Goal: Task Accomplishment & Management: Use online tool/utility

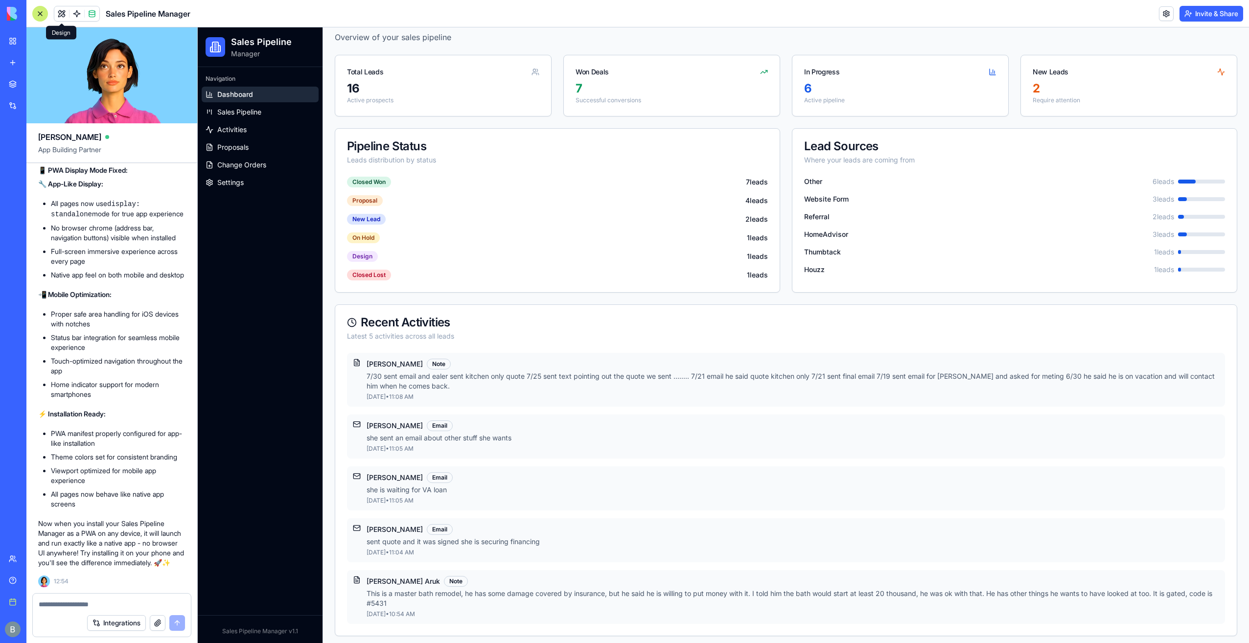
scroll to position [45697, 0]
drag, startPoint x: 41, startPoint y: 13, endPoint x: 127, endPoint y: 65, distance: 100.5
click at [127, 65] on div "Sales Pipeline Manager Invite & Share [PERSON_NAME] App Building Partner Let's …" at bounding box center [637, 321] width 1222 height 643
click at [6, 10] on div "BETA" at bounding box center [13, 13] width 21 height 27
click at [12, 12] on img at bounding box center [37, 14] width 61 height 14
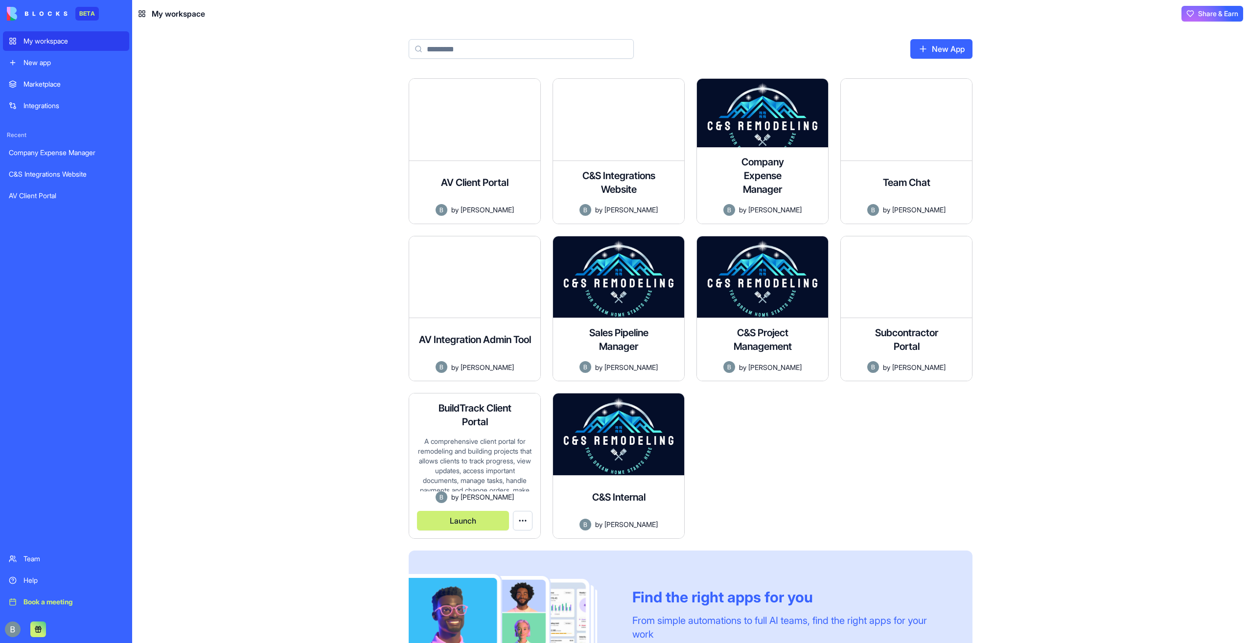
click at [516, 523] on html "BETA My workspace New app Marketplace Integrations Recent Company Expense Manag…" at bounding box center [624, 321] width 1249 height 643
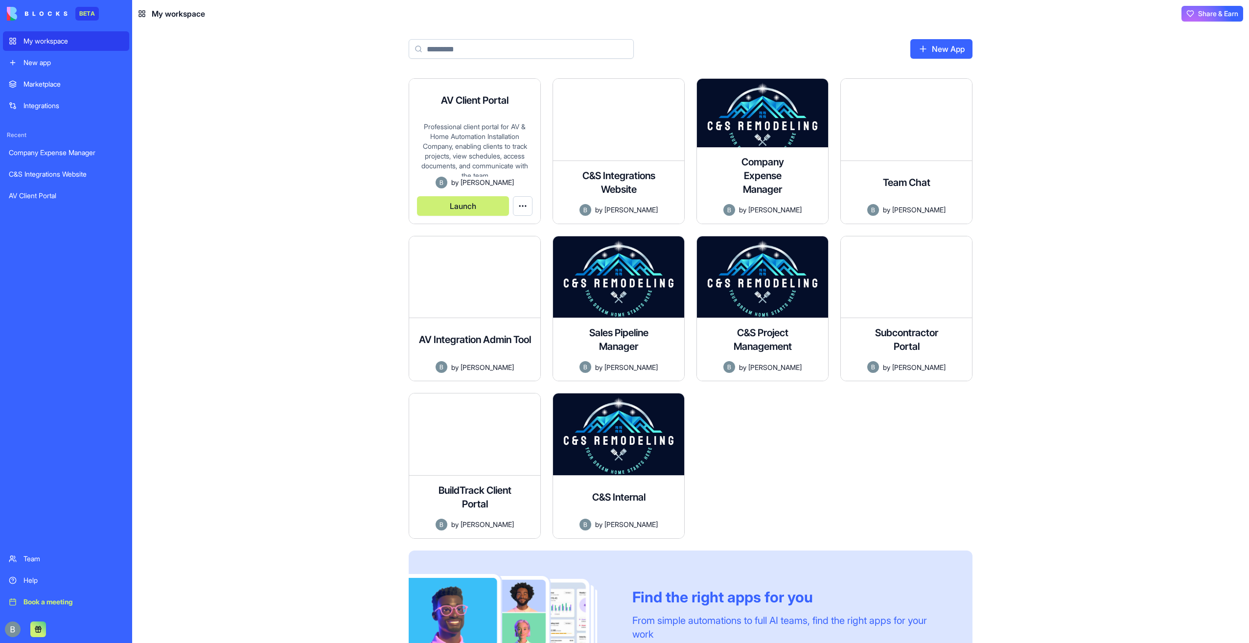
click at [523, 210] on html "BETA My workspace New app Marketplace Integrations Recent Company Expense Manag…" at bounding box center [624, 321] width 1249 height 643
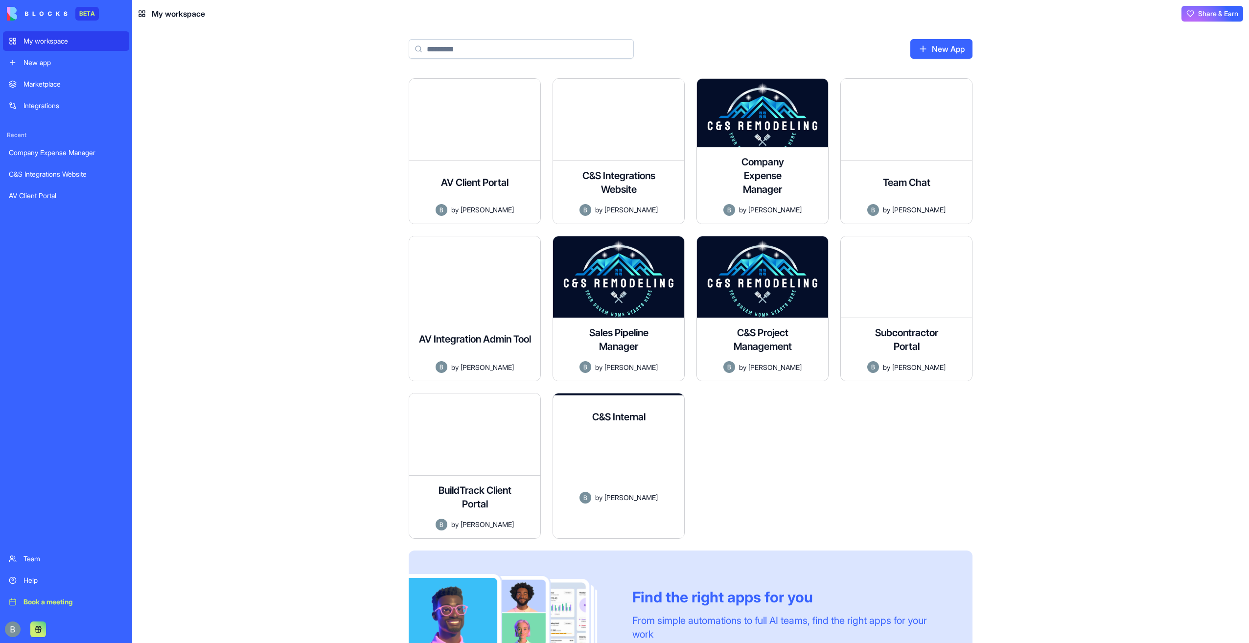
click at [631, 462] on div "An internal tracking platform that allows teams to monitor shipments, update st…" at bounding box center [618, 464] width 115 height 53
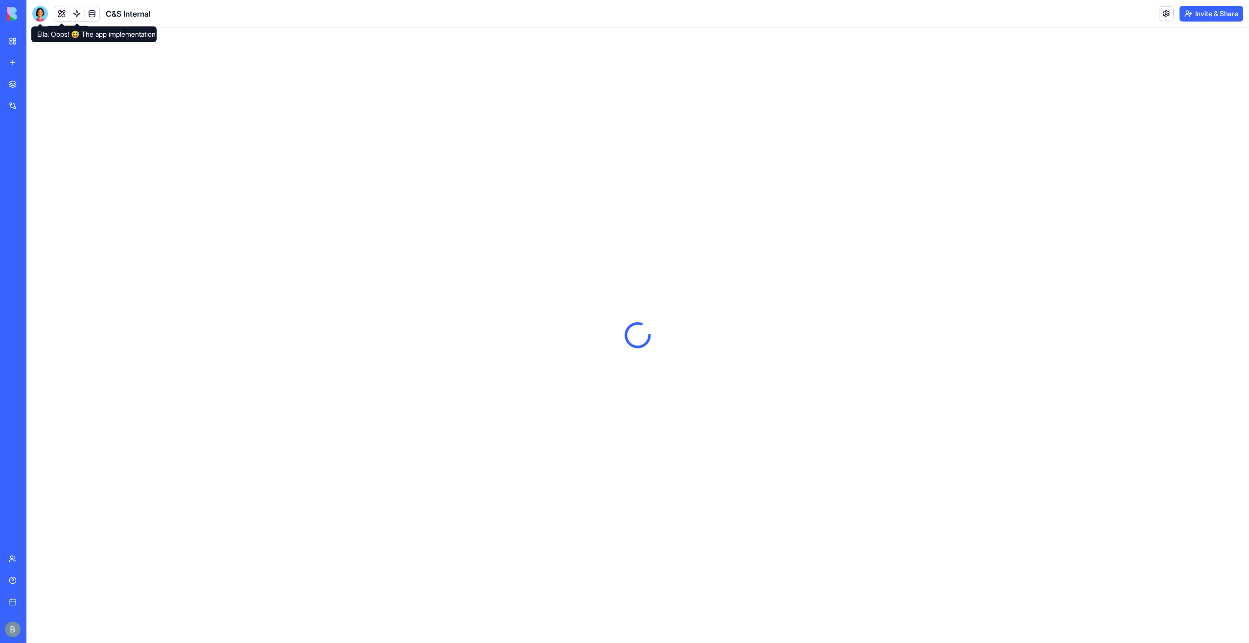
click at [41, 18] on div at bounding box center [40, 14] width 16 height 16
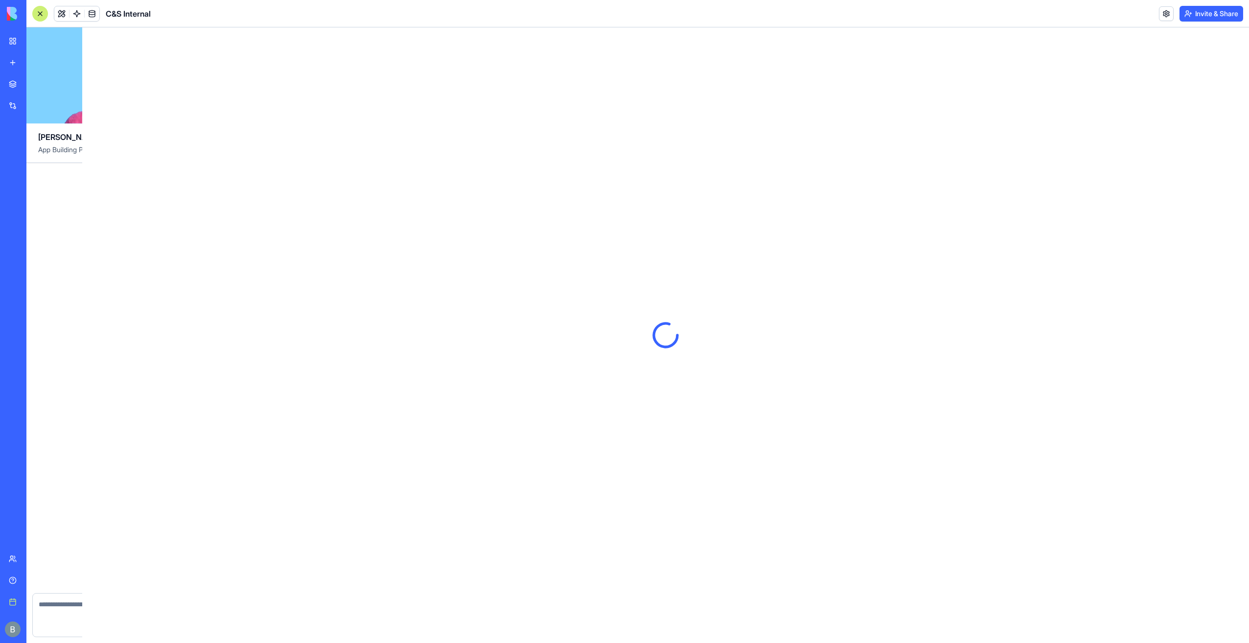
scroll to position [12817, 0]
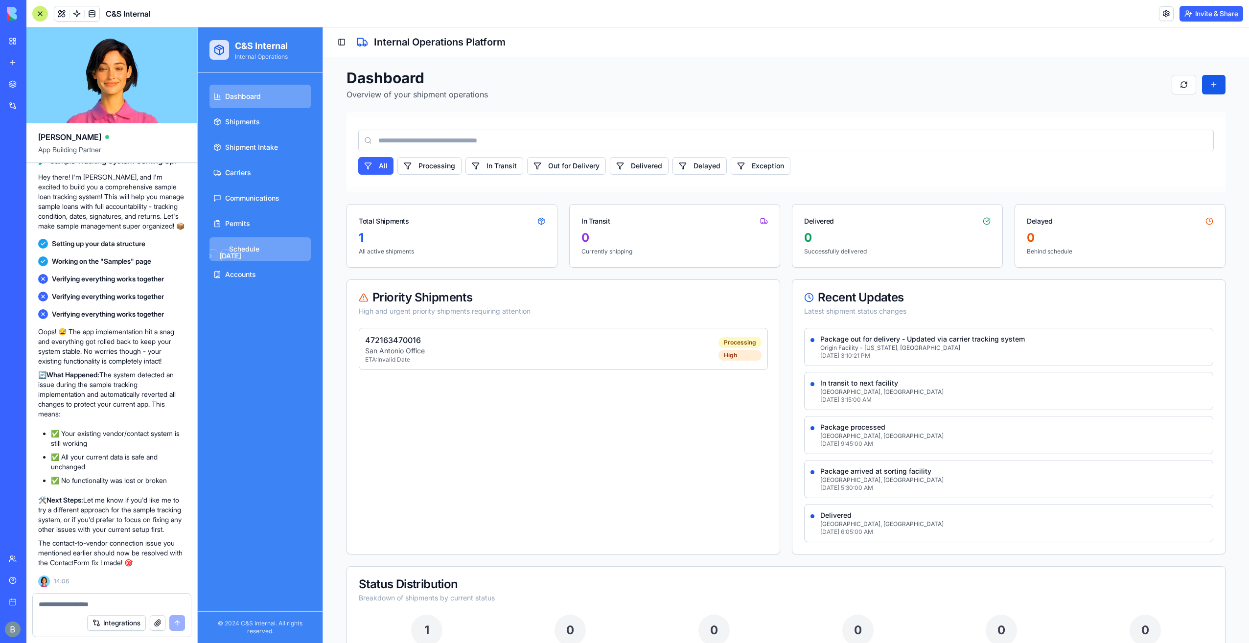
click at [262, 247] on link "[DATE] Su Mo Tu We Th Fr Sa 27 28 29 30 31 1 2 3 4 5 6 7 8 9 10 11 12 13 14 15 …" at bounding box center [259, 248] width 101 height 23
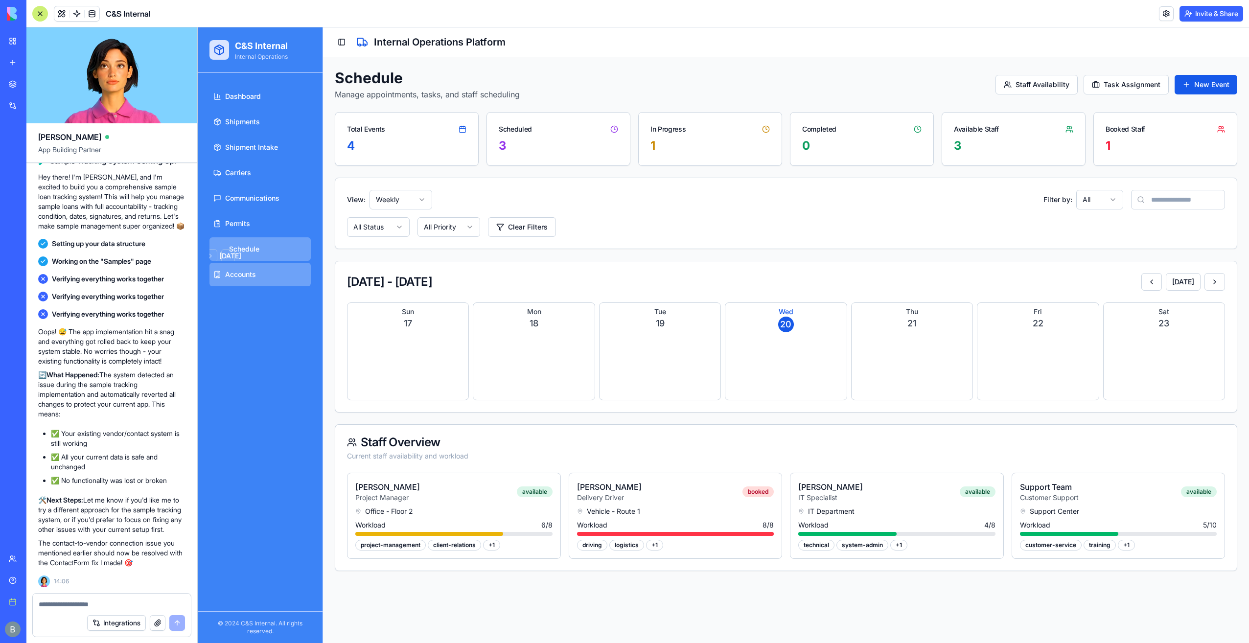
click at [255, 274] on span "Accounts" at bounding box center [240, 275] width 31 height 10
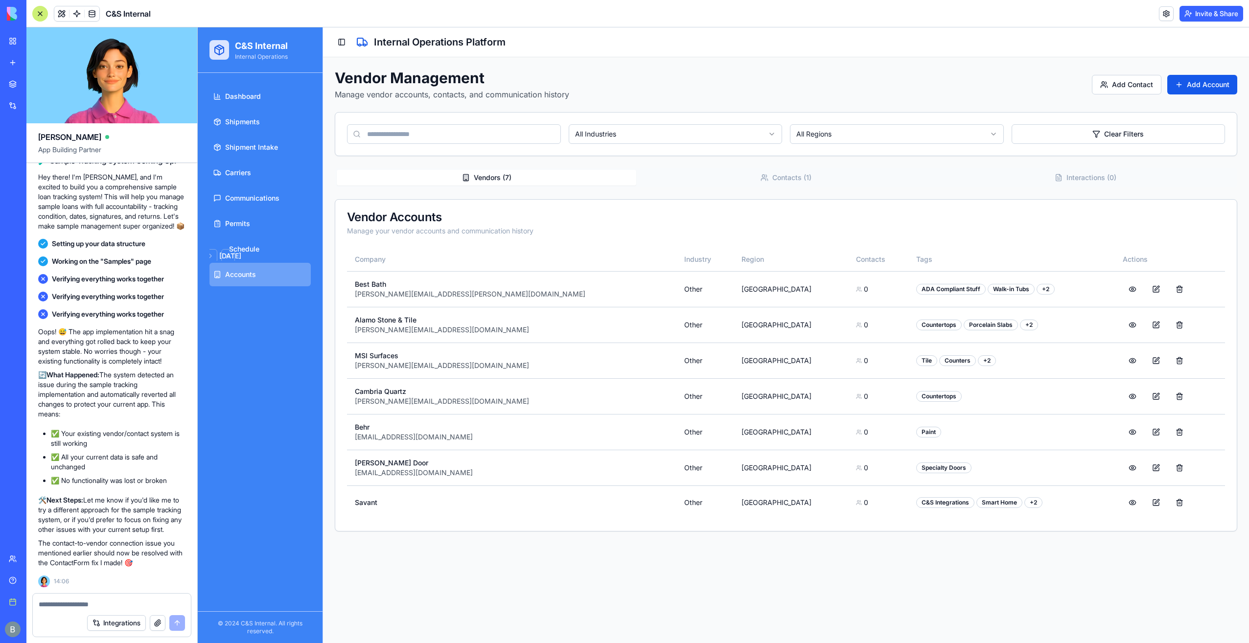
click at [105, 605] on textarea at bounding box center [112, 604] width 146 height 10
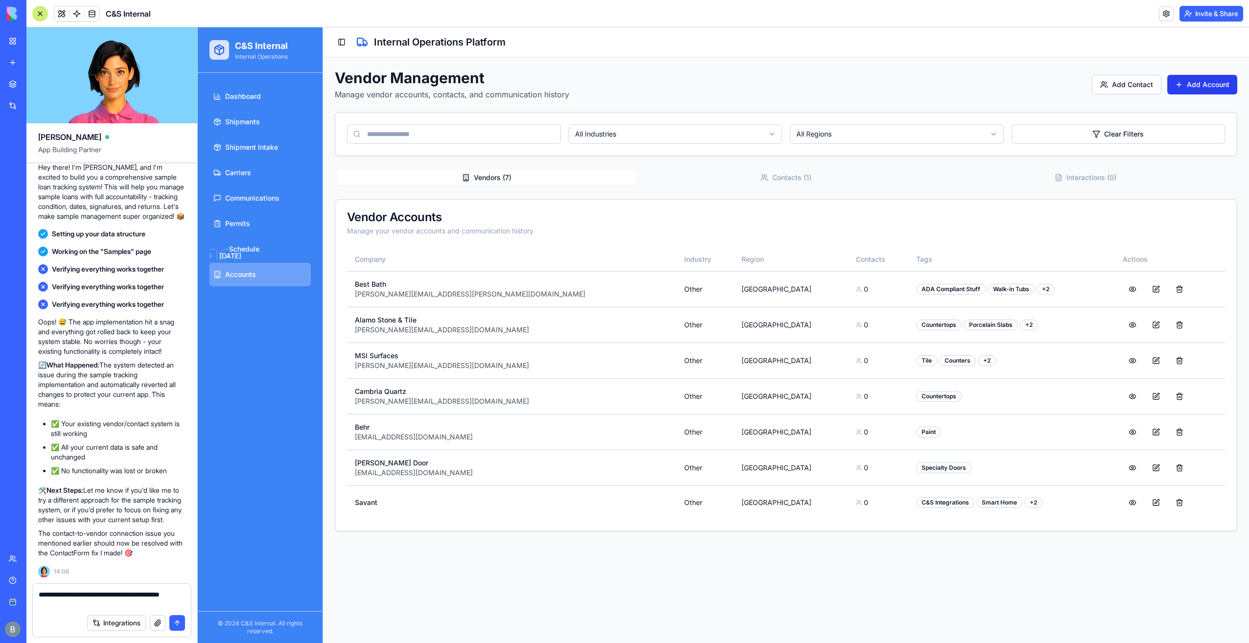
click at [1226, 76] on button "Add Account" at bounding box center [1202, 85] width 70 height 20
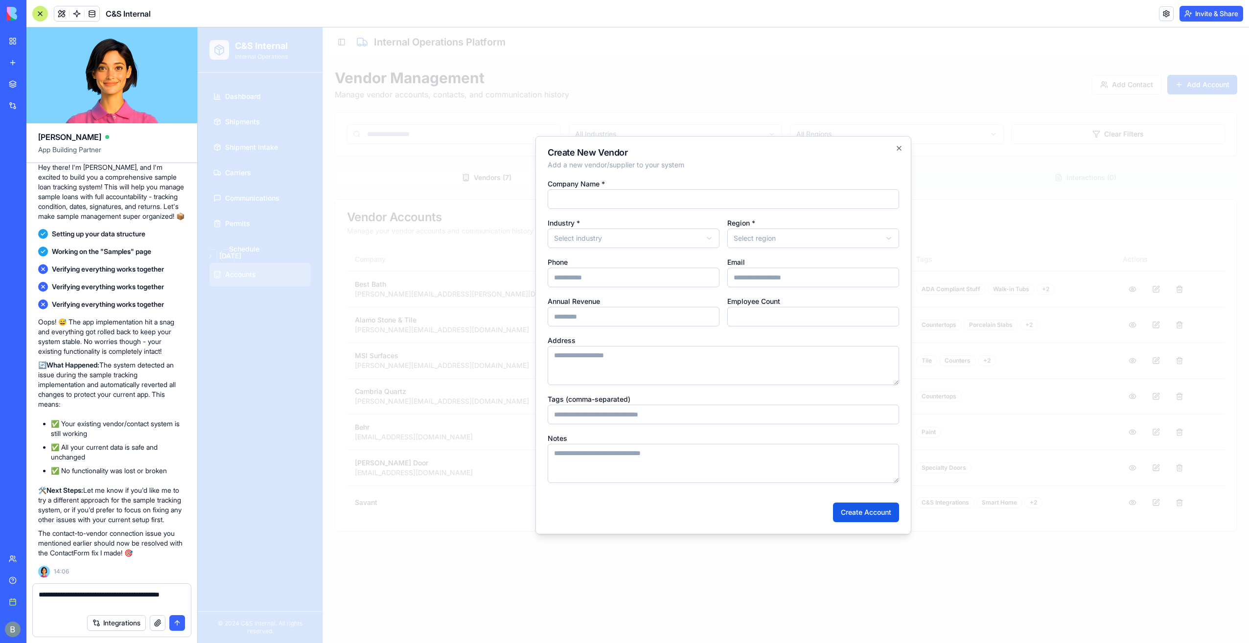
click at [117, 614] on div "Integrations" at bounding box center [112, 622] width 158 height 27
click at [115, 608] on textarea "**********" at bounding box center [112, 600] width 147 height 20
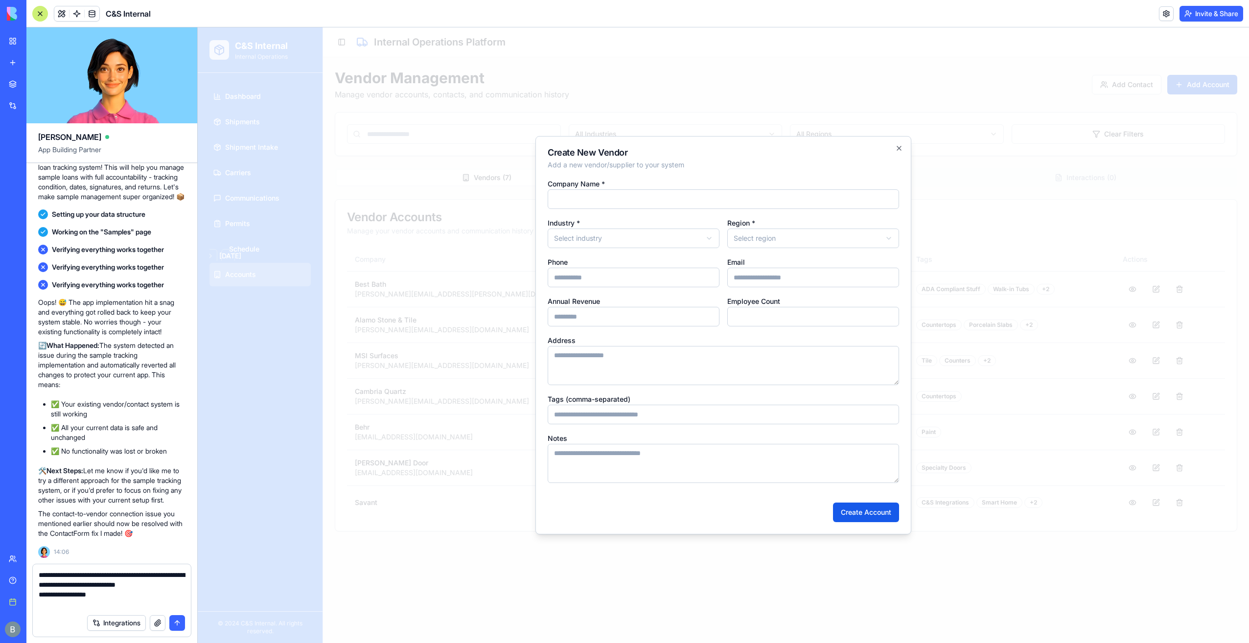
type textarea "**********"
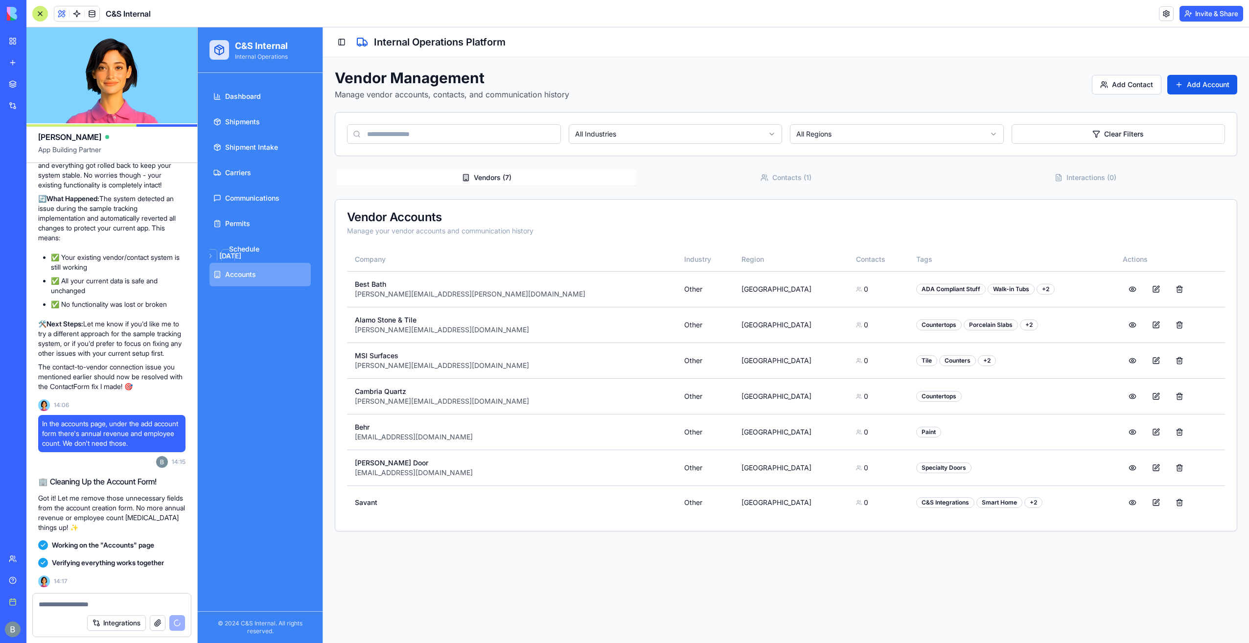
scroll to position [13226, 0]
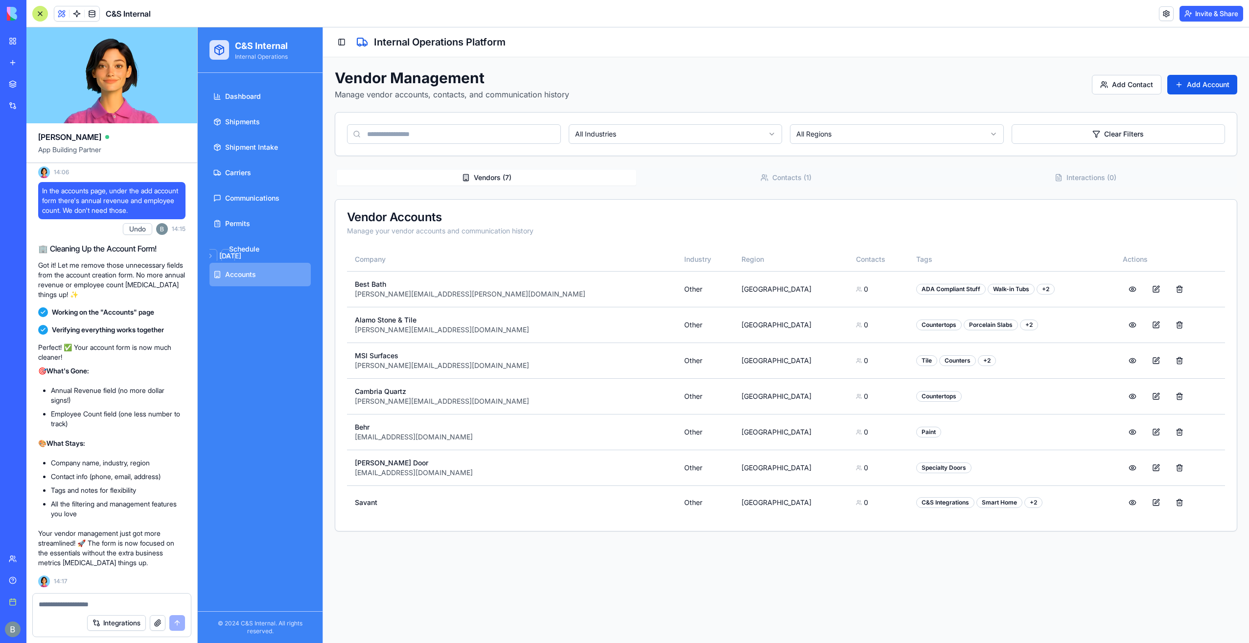
click at [105, 602] on textarea at bounding box center [112, 604] width 147 height 10
type textarea "**********"
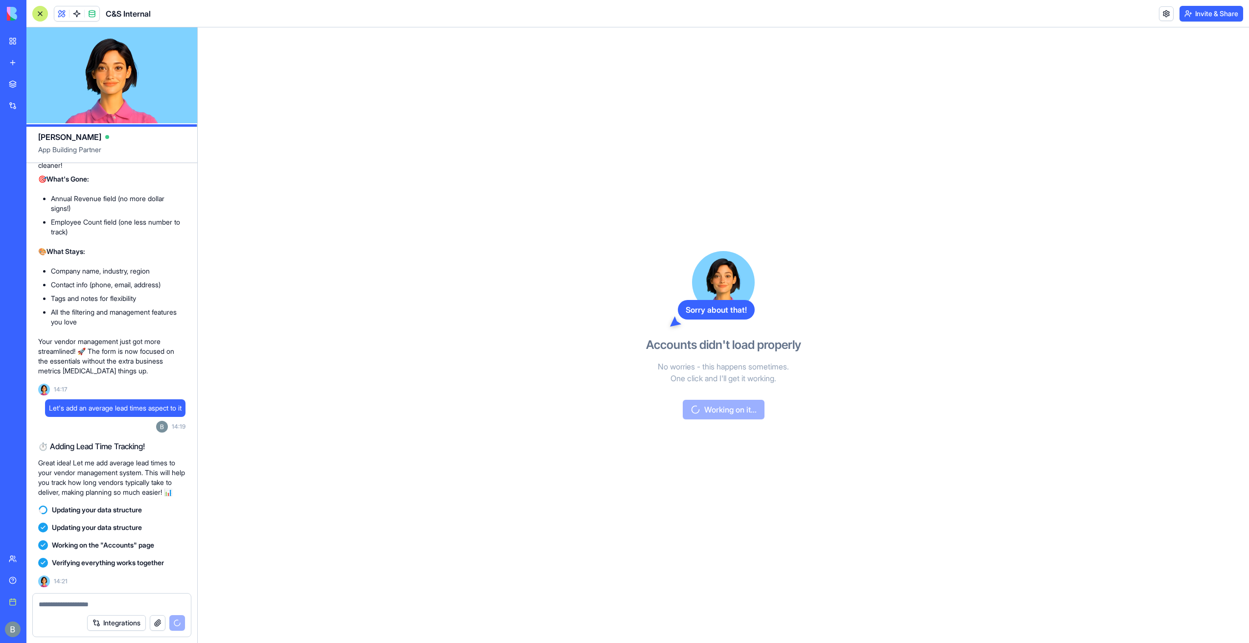
scroll to position [13670, 0]
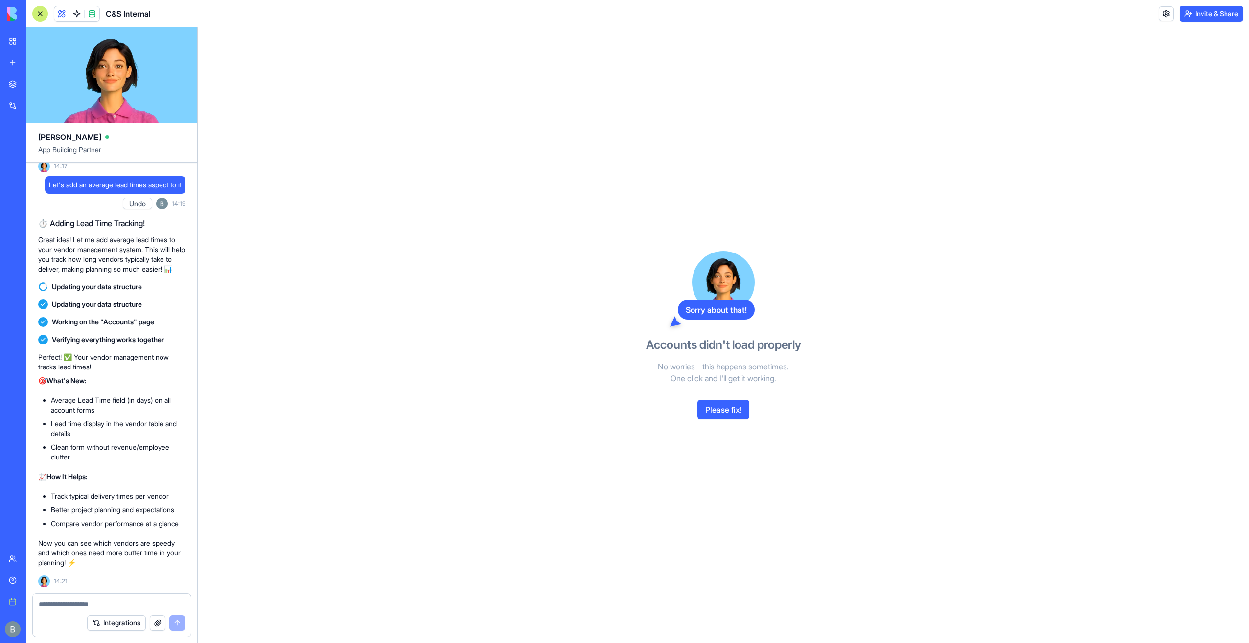
click at [704, 409] on button "Please fix!" at bounding box center [723, 410] width 52 height 20
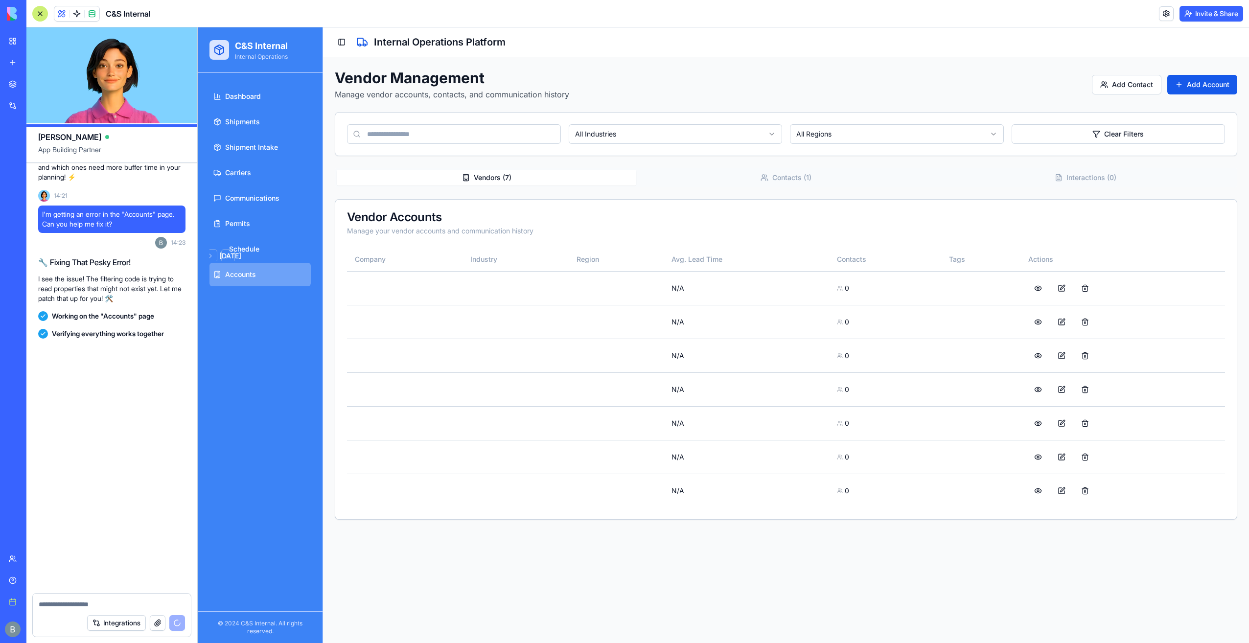
scroll to position [14056, 0]
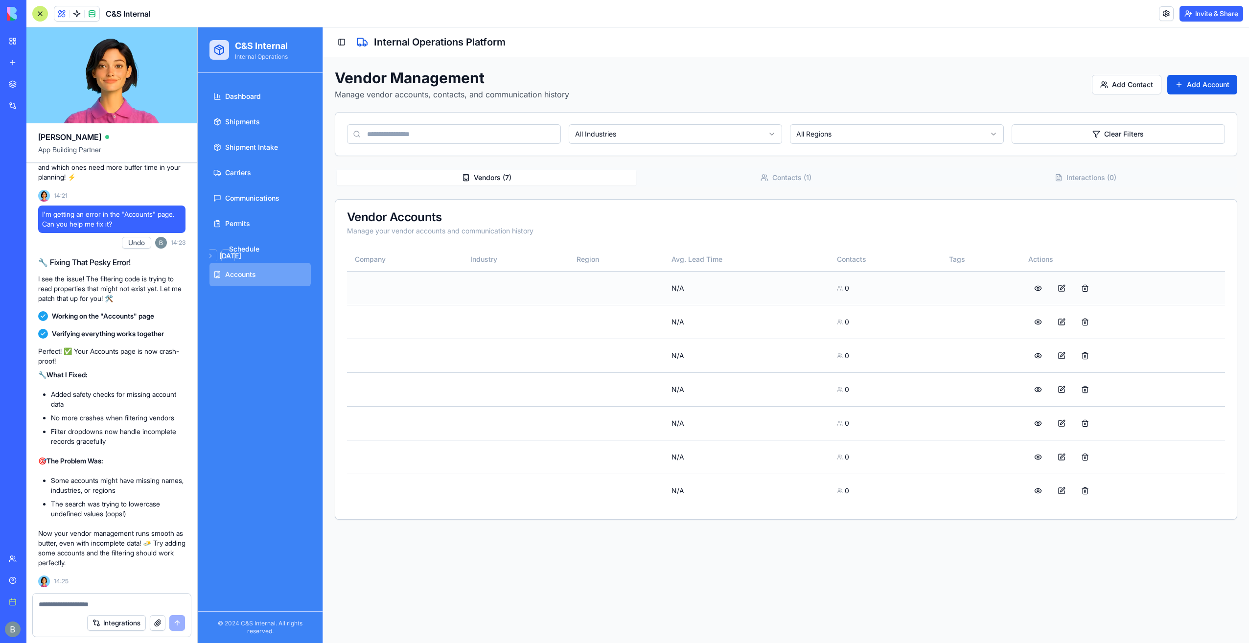
click at [472, 281] on td at bounding box center [515, 288] width 106 height 34
click at [1044, 288] on button at bounding box center [1038, 288] width 20 height 18
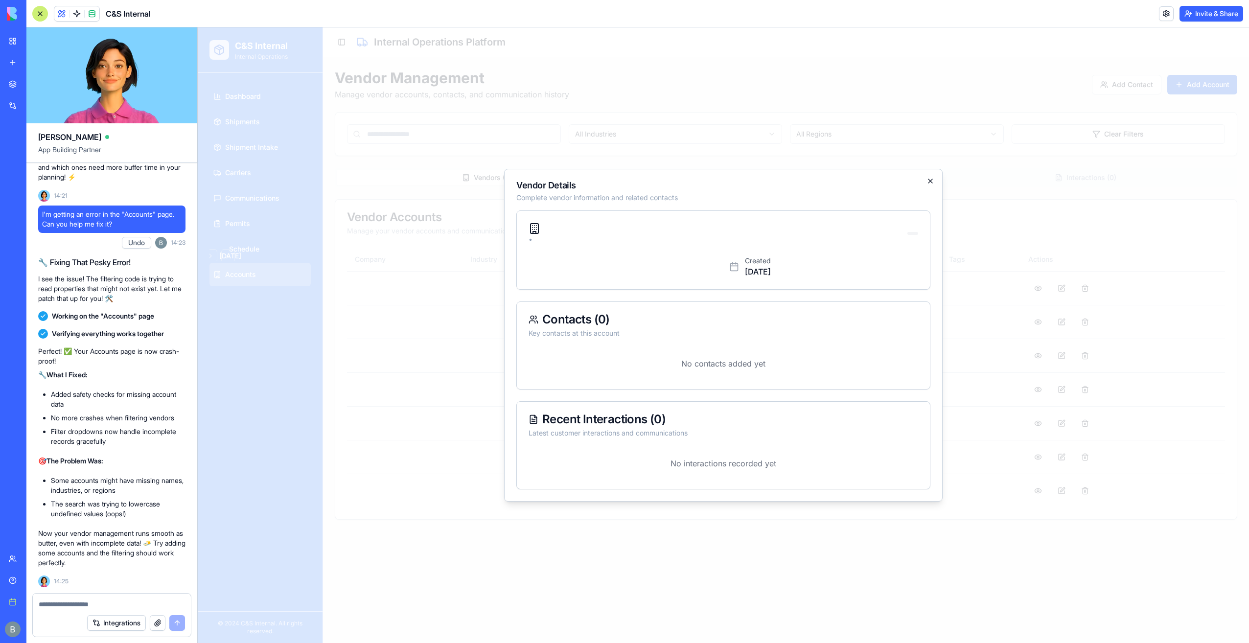
click at [932, 181] on icon "button" at bounding box center [930, 181] width 8 height 8
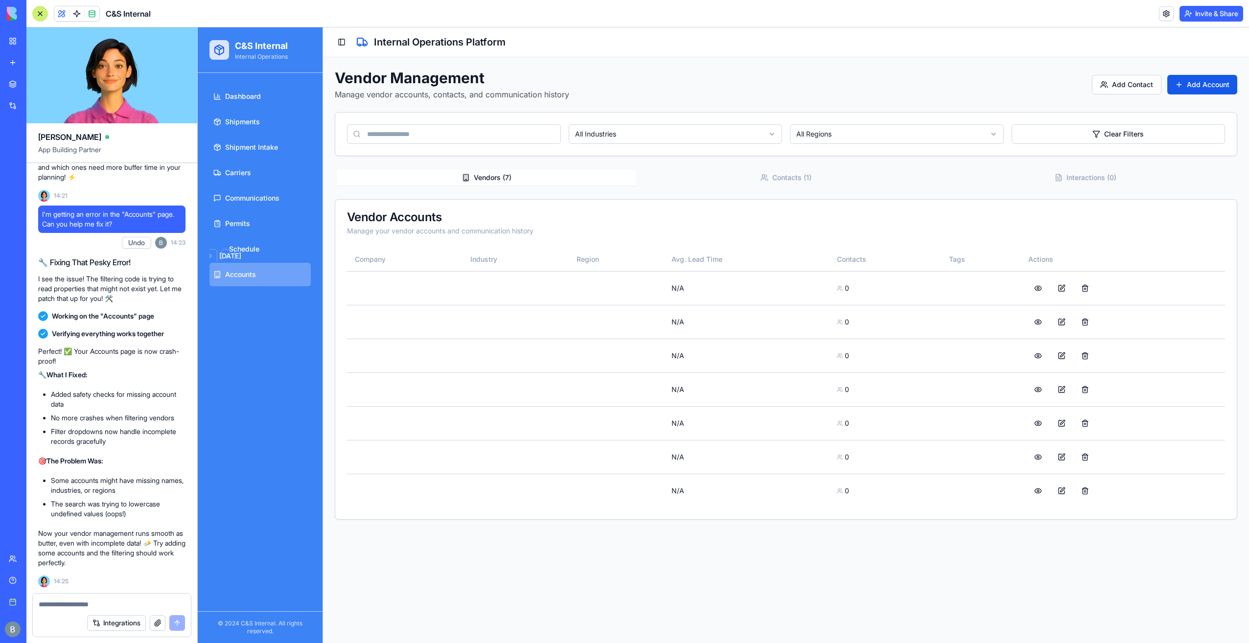
click at [96, 603] on textarea at bounding box center [112, 604] width 147 height 10
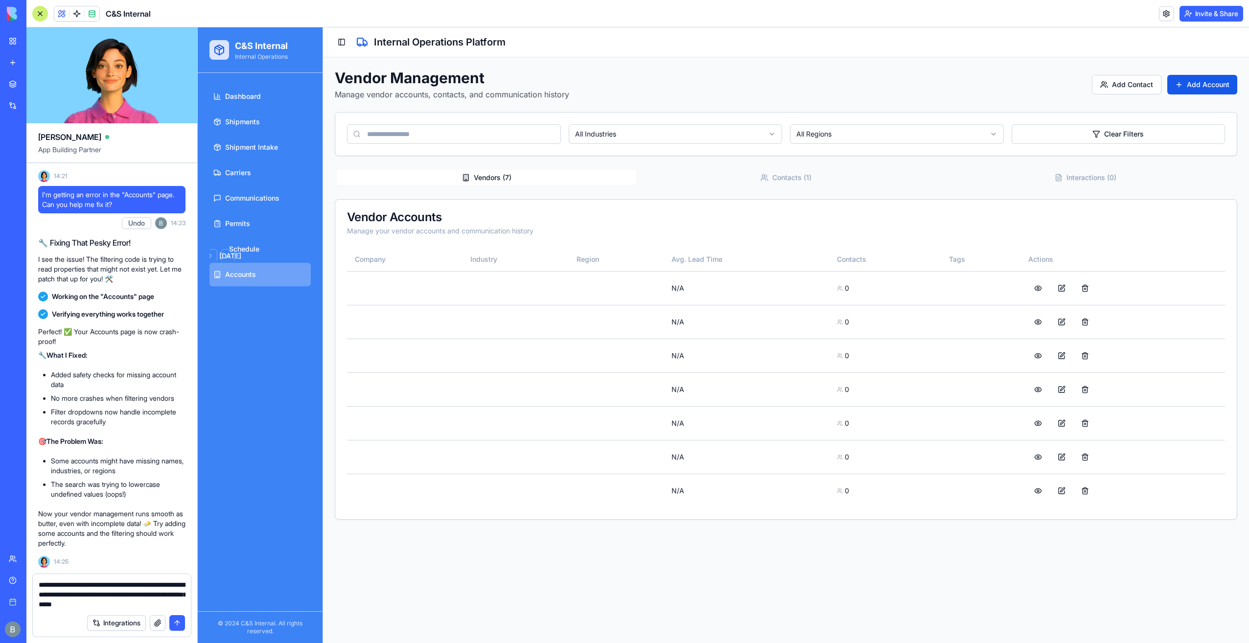
type textarea "**********"
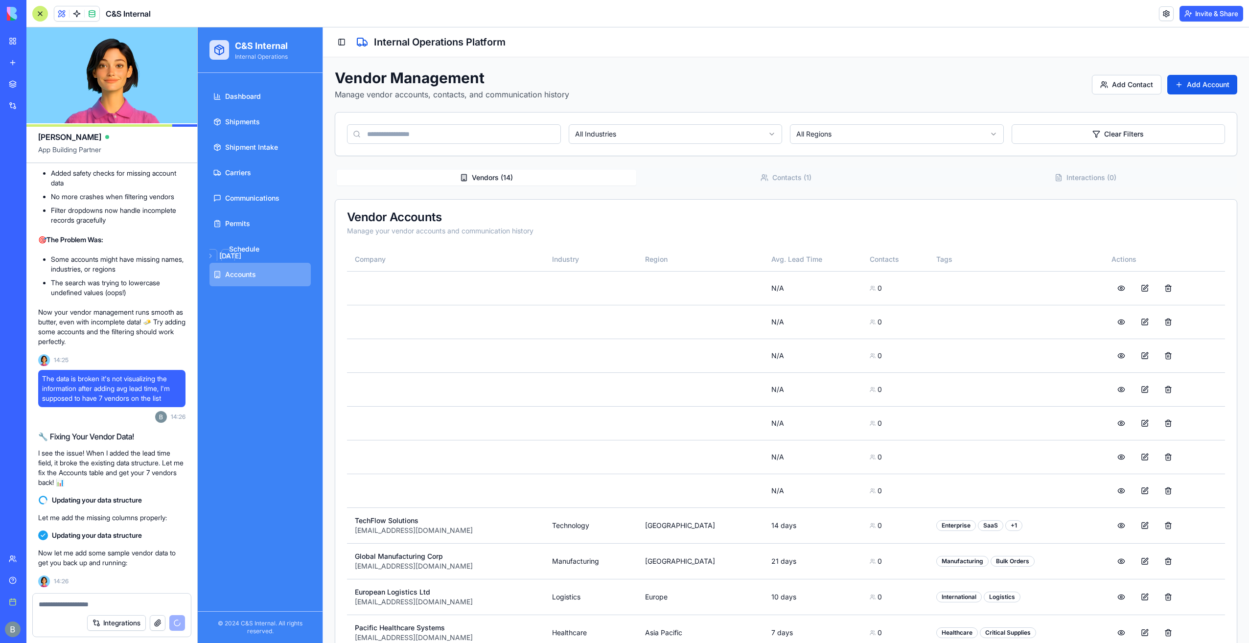
scroll to position [14545, 0]
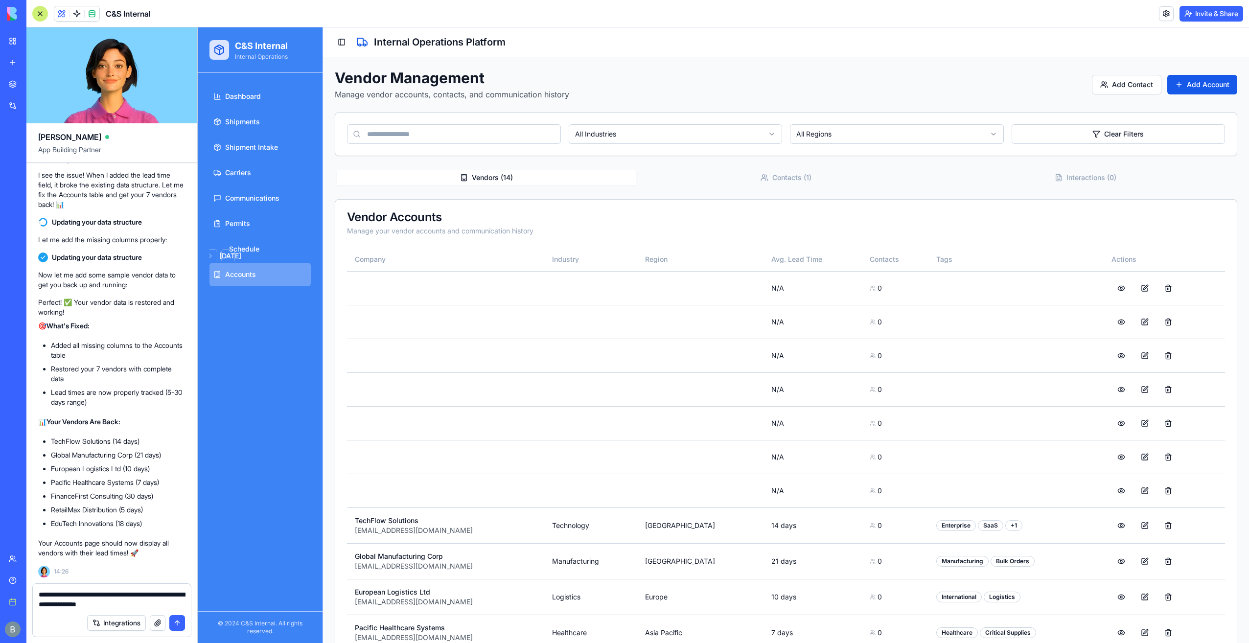
type textarea "**********"
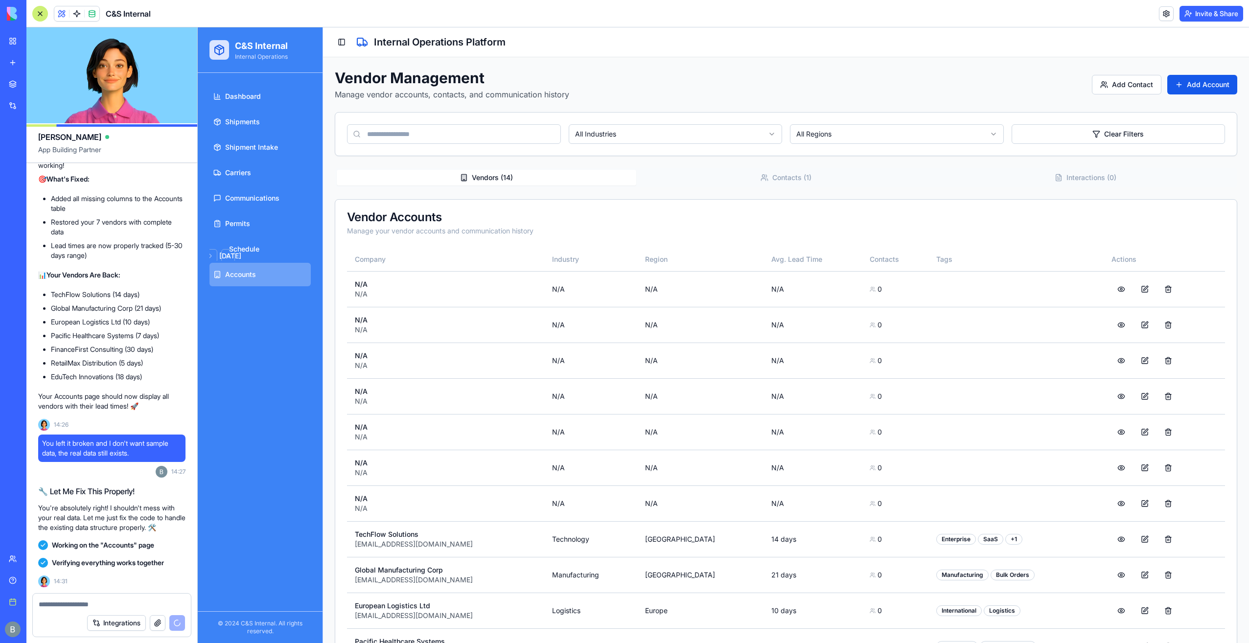
scroll to position [14858, 0]
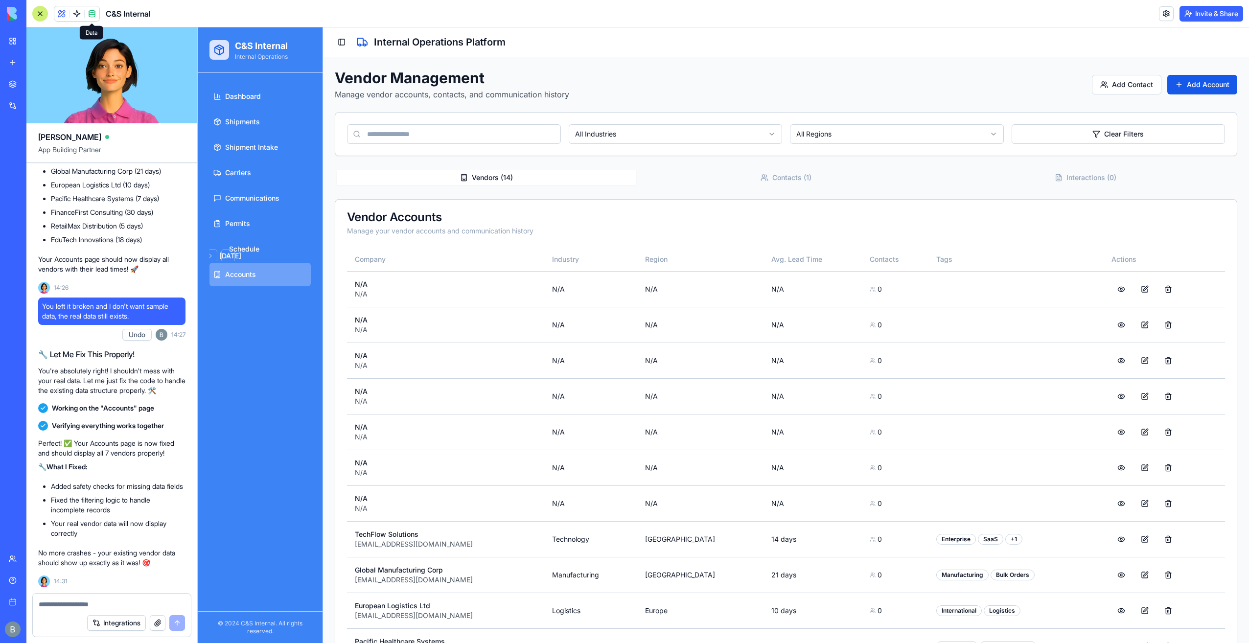
click at [93, 16] on span at bounding box center [91, 13] width 27 height 27
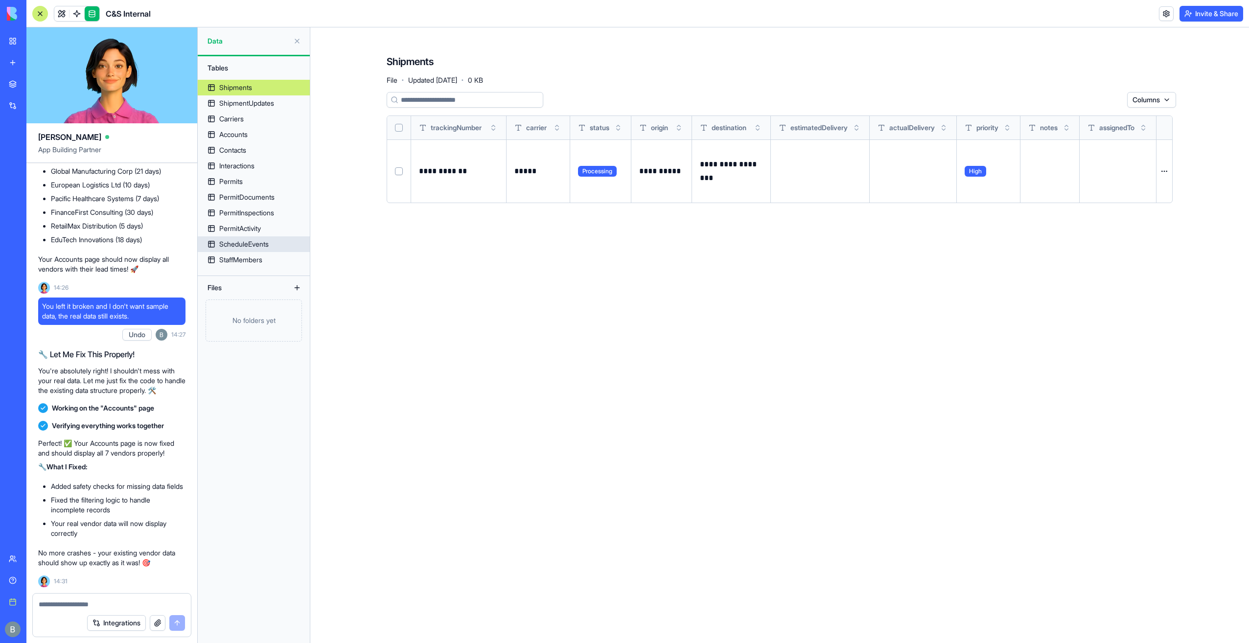
click at [260, 242] on div "ScheduleEvents" at bounding box center [243, 244] width 49 height 10
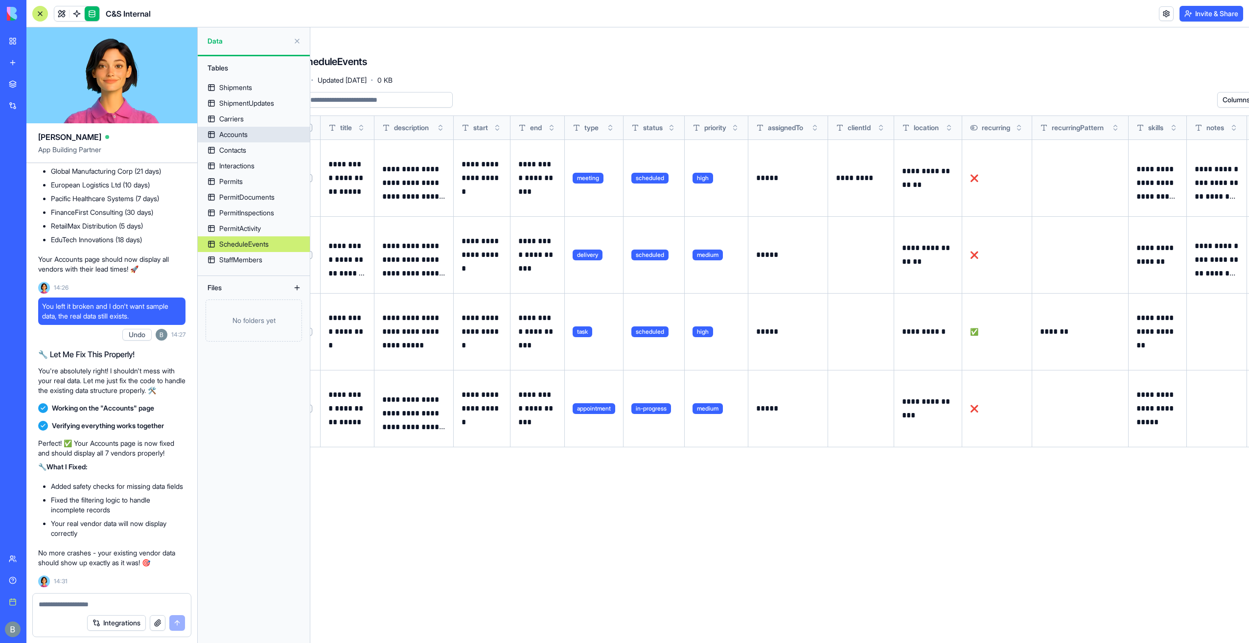
click at [248, 135] on div "Accounts" at bounding box center [233, 135] width 28 height 10
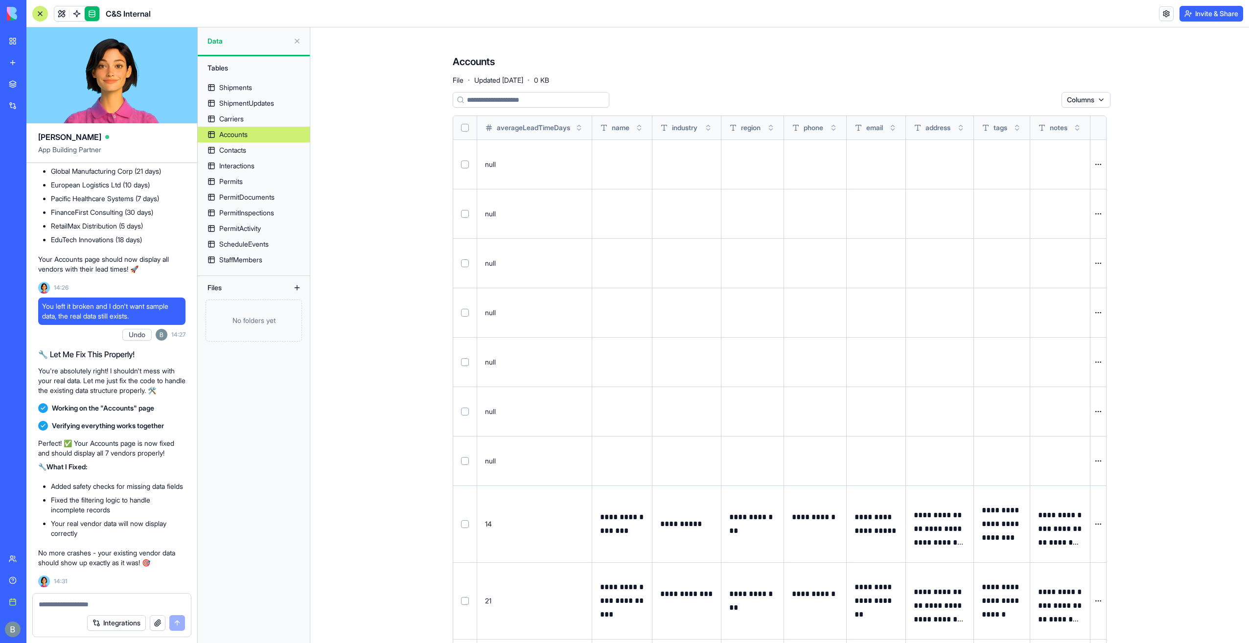
drag, startPoint x: 521, startPoint y: 161, endPoint x: 422, endPoint y: 176, distance: 100.0
click at [426, 180] on div "**********" at bounding box center [779, 334] width 938 height 615
click at [422, 176] on div "**********" at bounding box center [779, 334] width 938 height 615
click at [421, 178] on div "**********" at bounding box center [779, 334] width 938 height 615
click at [464, 129] on button "Select all" at bounding box center [465, 128] width 8 height 8
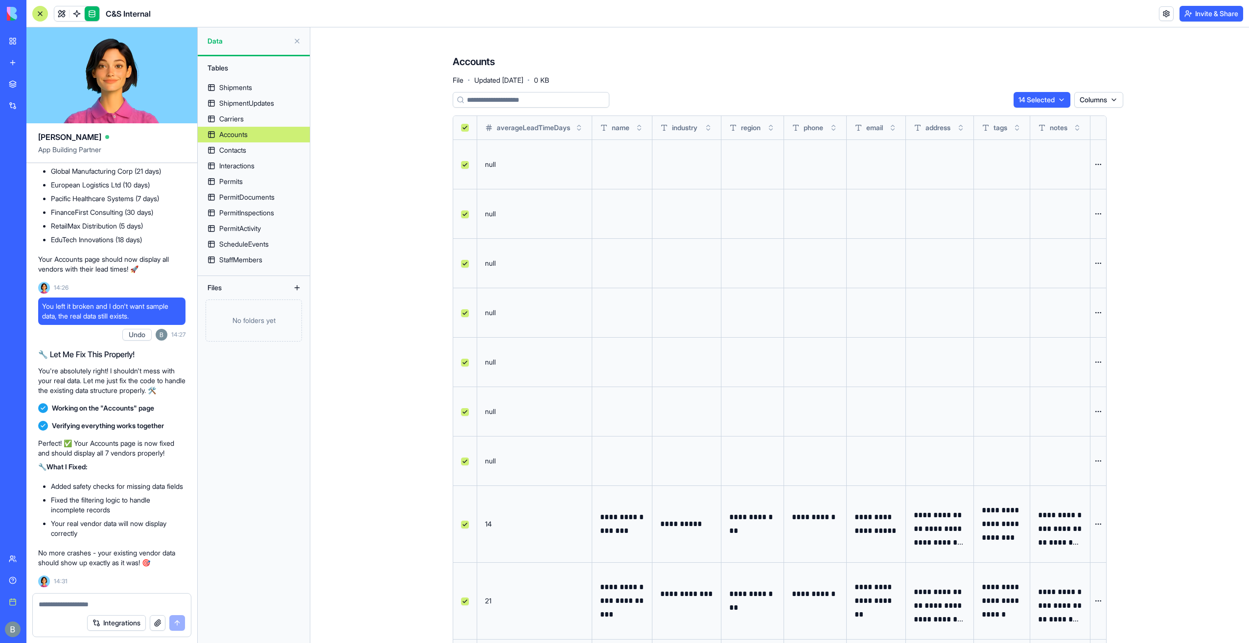
click at [1053, 95] on html "BETA My workspace New app Marketplace Integrations Recent Company Expense Manag…" at bounding box center [624, 321] width 1249 height 643
click at [1033, 119] on div "Delete" at bounding box center [1039, 120] width 58 height 16
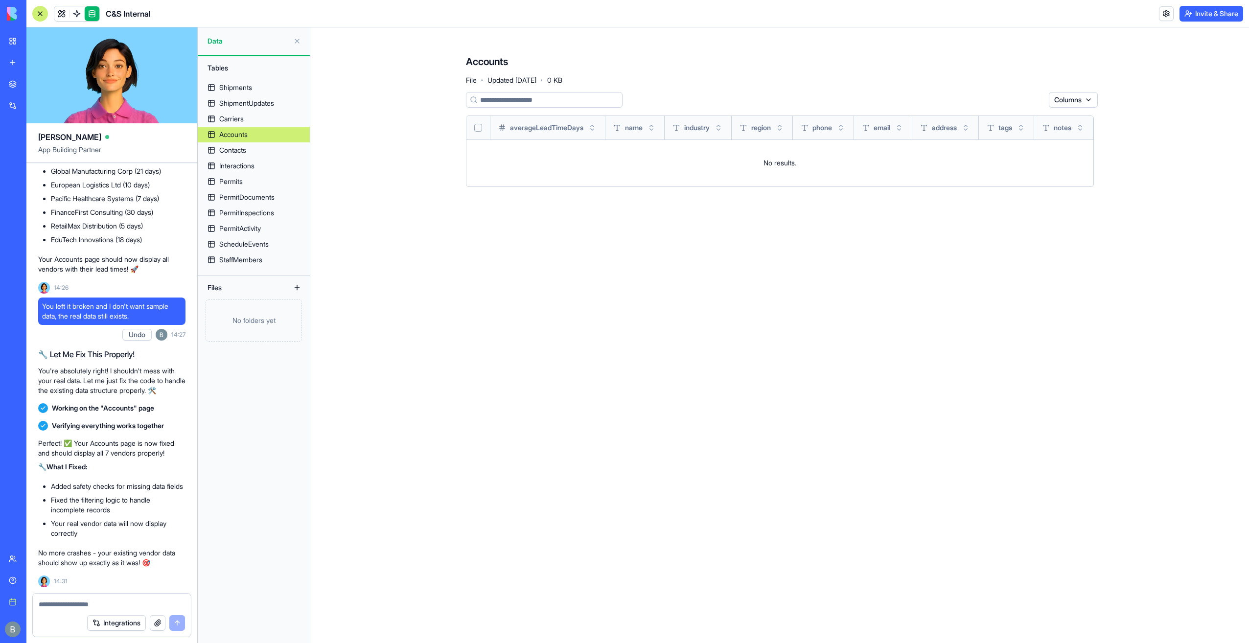
drag, startPoint x: 379, startPoint y: 202, endPoint x: 336, endPoint y: 172, distance: 52.4
click at [375, 202] on div "Accounts File · Updated [DATE] · 0 KB Columns averageLeadTimeDays name industry…" at bounding box center [779, 334] width 938 height 615
click at [55, 10] on link at bounding box center [61, 13] width 15 height 15
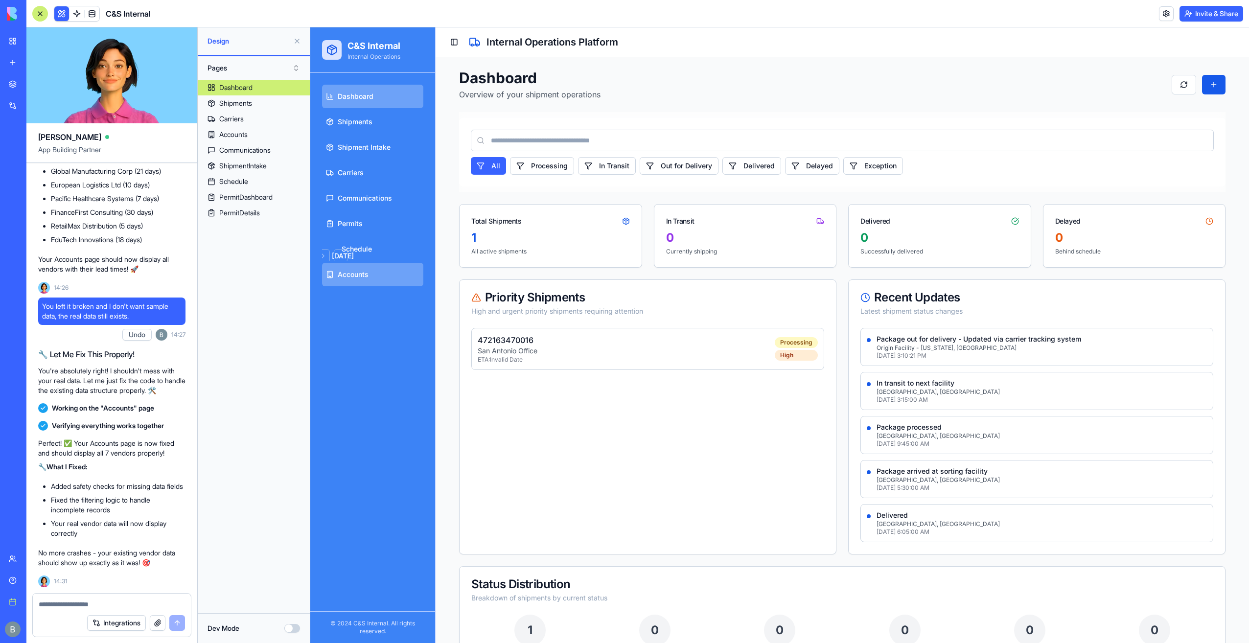
click at [375, 274] on link "Accounts" at bounding box center [372, 274] width 101 height 23
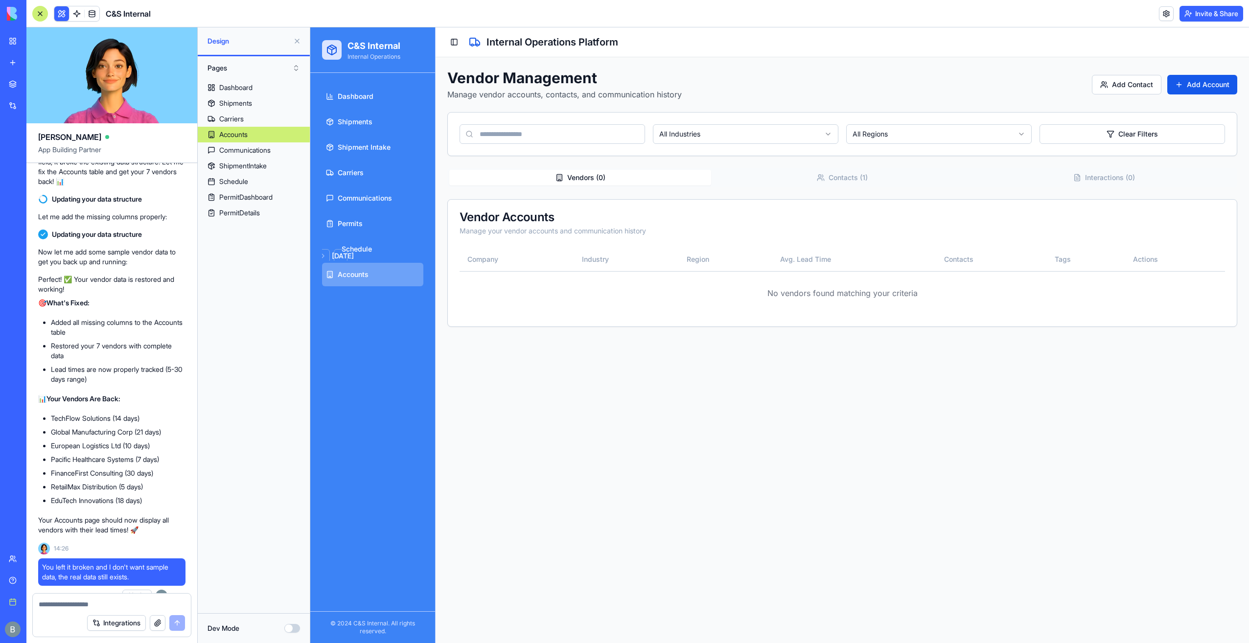
scroll to position [14271, 0]
